Goal: Task Accomplishment & Management: Use online tool/utility

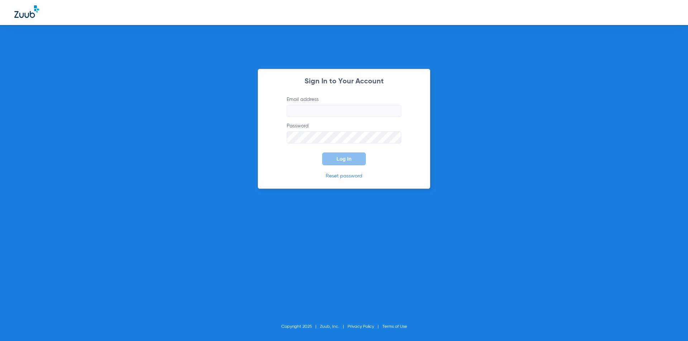
type input "[EMAIL_ADDRESS][DOMAIN_NAME]"
click at [337, 158] on button "Log In" at bounding box center [344, 159] width 44 height 13
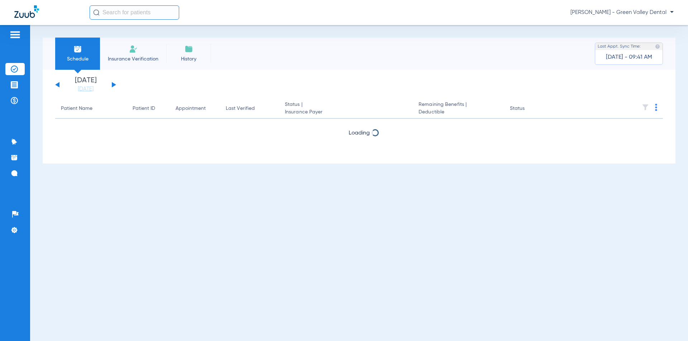
click at [114, 86] on button at bounding box center [114, 84] width 4 height 5
click at [58, 85] on div "Sunday 06-08-2025 Monday 06-09-2025 Tuesday 06-10-2025 Wednesday 06-11-2025 Thu…" at bounding box center [85, 85] width 61 height 16
click at [58, 85] on button at bounding box center [57, 84] width 4 height 5
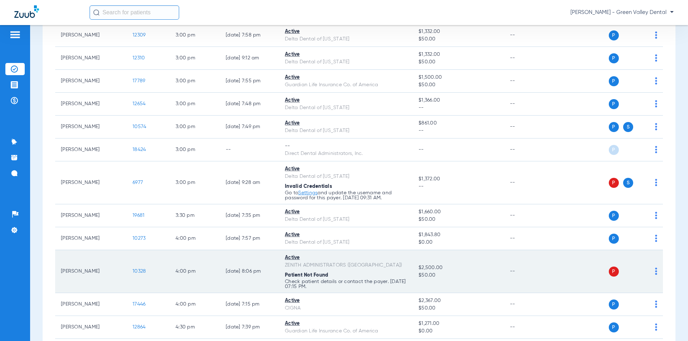
scroll to position [1111, 0]
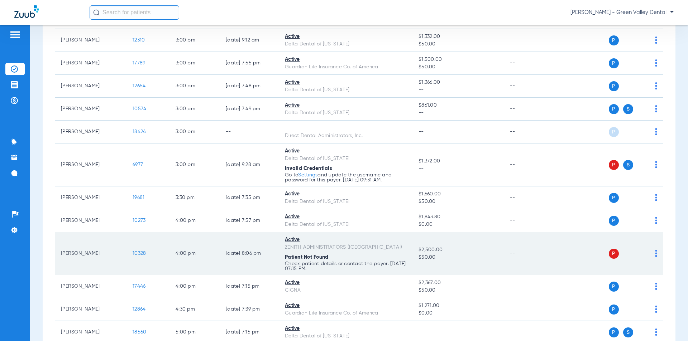
click at [655, 251] on img at bounding box center [656, 253] width 2 height 7
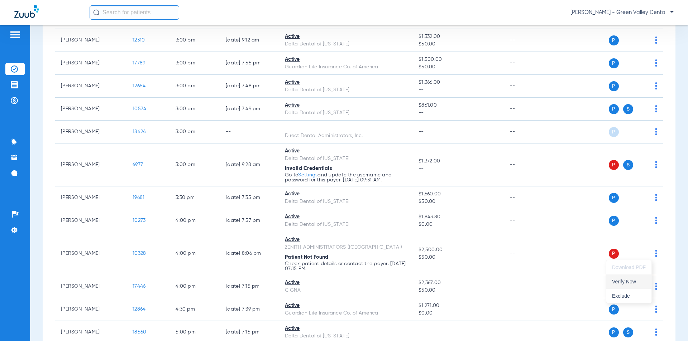
click at [635, 278] on button "Verify Now" at bounding box center [628, 282] width 45 height 14
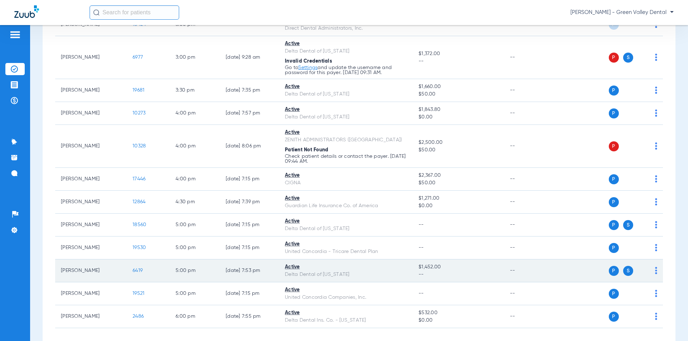
scroll to position [1251, 0]
